Goal: Navigation & Orientation: Find specific page/section

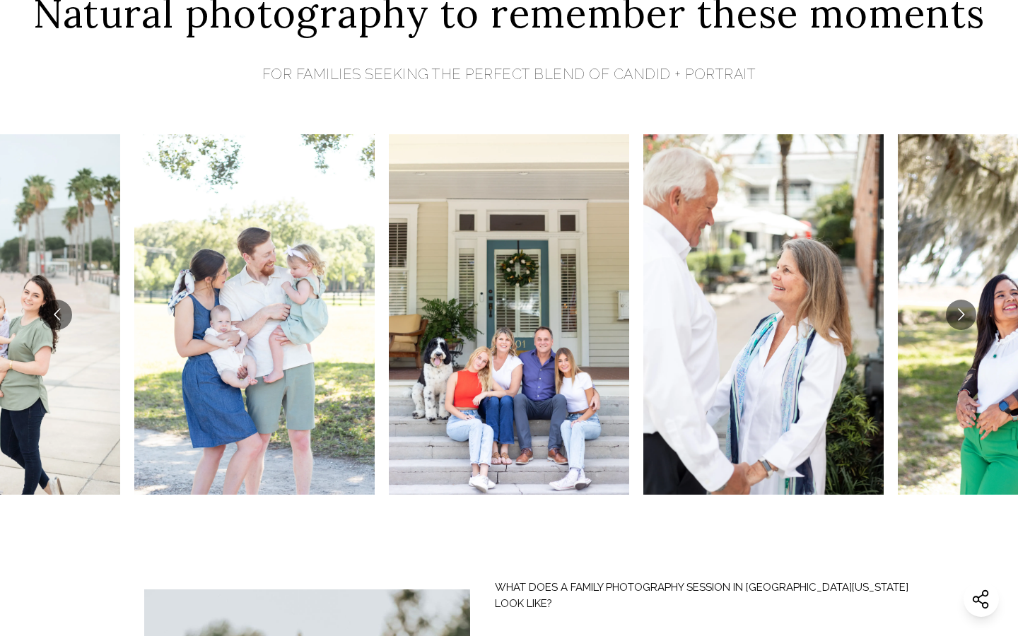
scroll to position [544, 0]
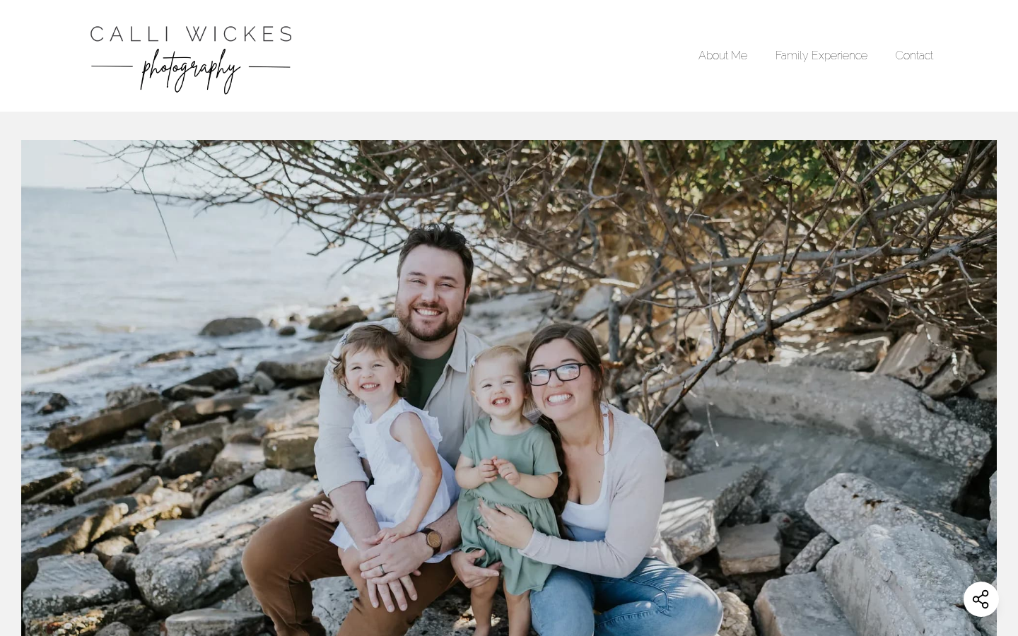
scroll to position [189, 0]
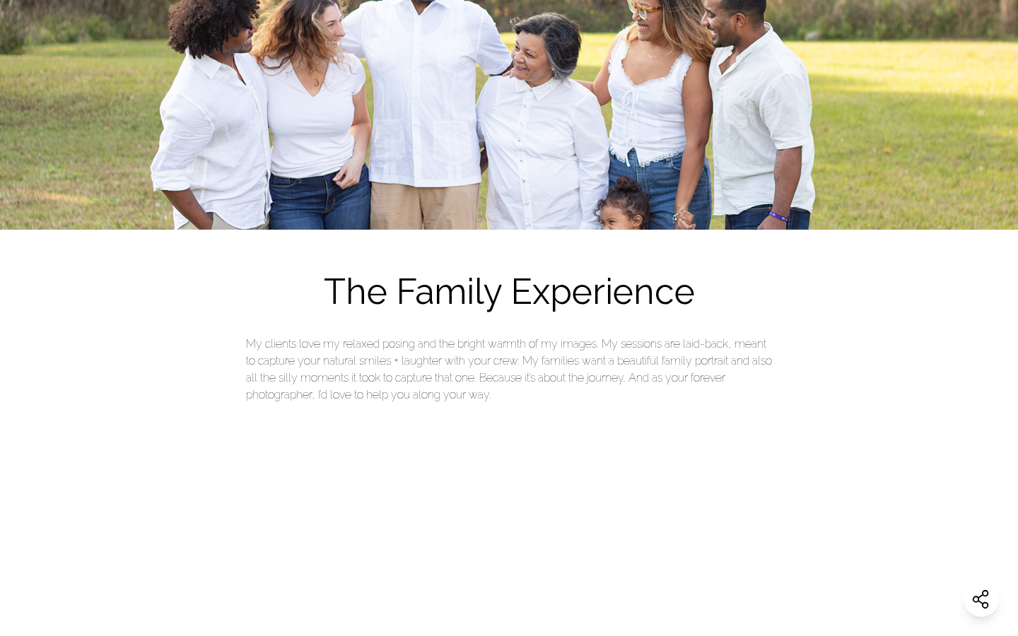
scroll to position [606, 0]
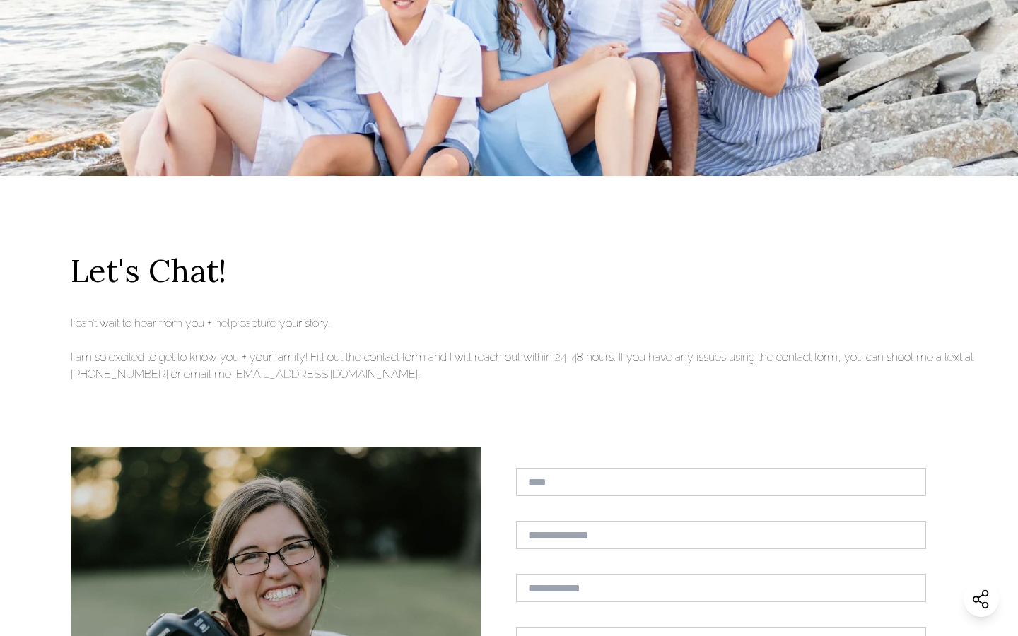
scroll to position [617, 0]
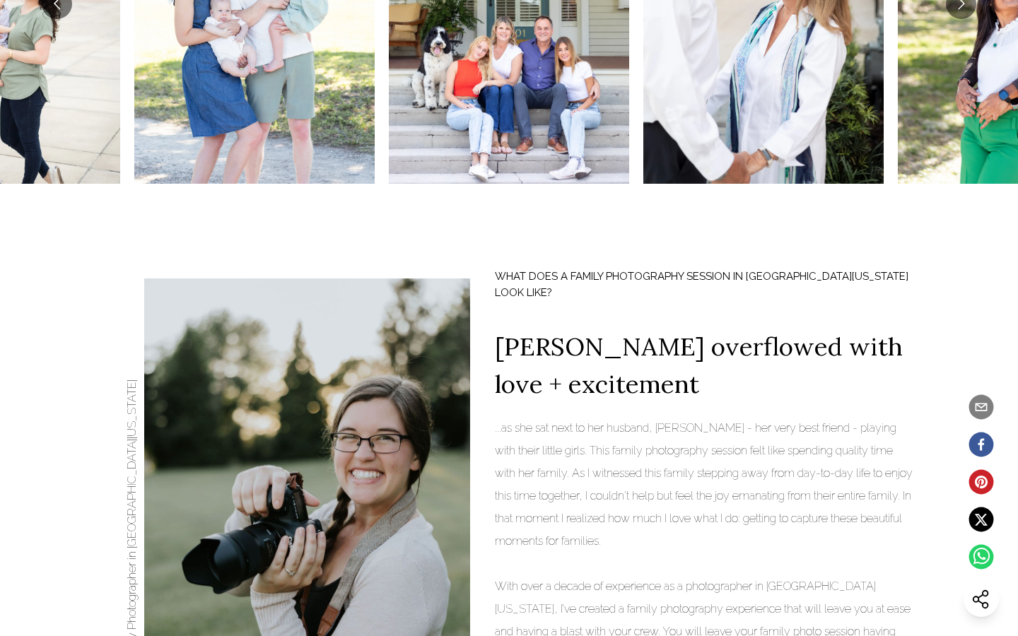
scroll to position [583, 0]
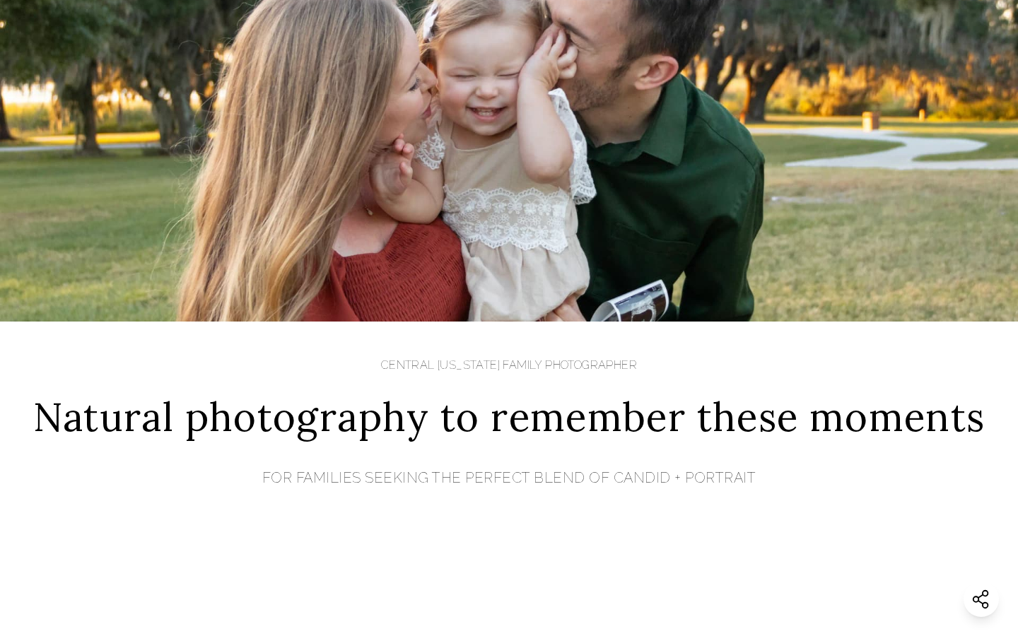
scroll to position [723, 0]
